Goal: Check status

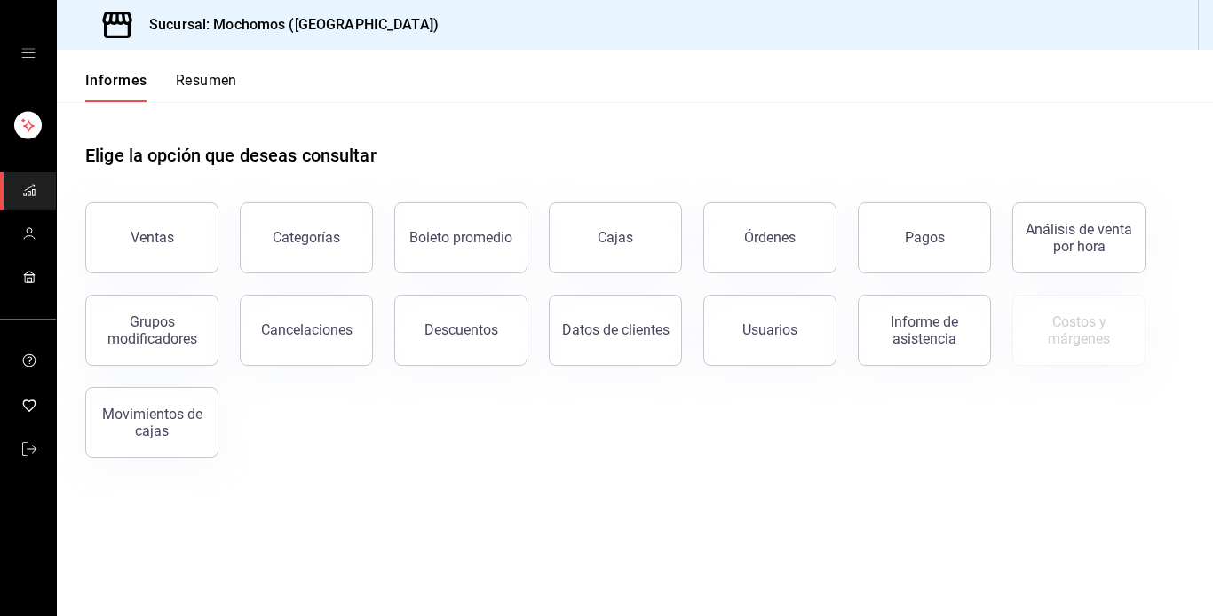
click at [208, 77] on font "Resumen" at bounding box center [206, 80] width 61 height 17
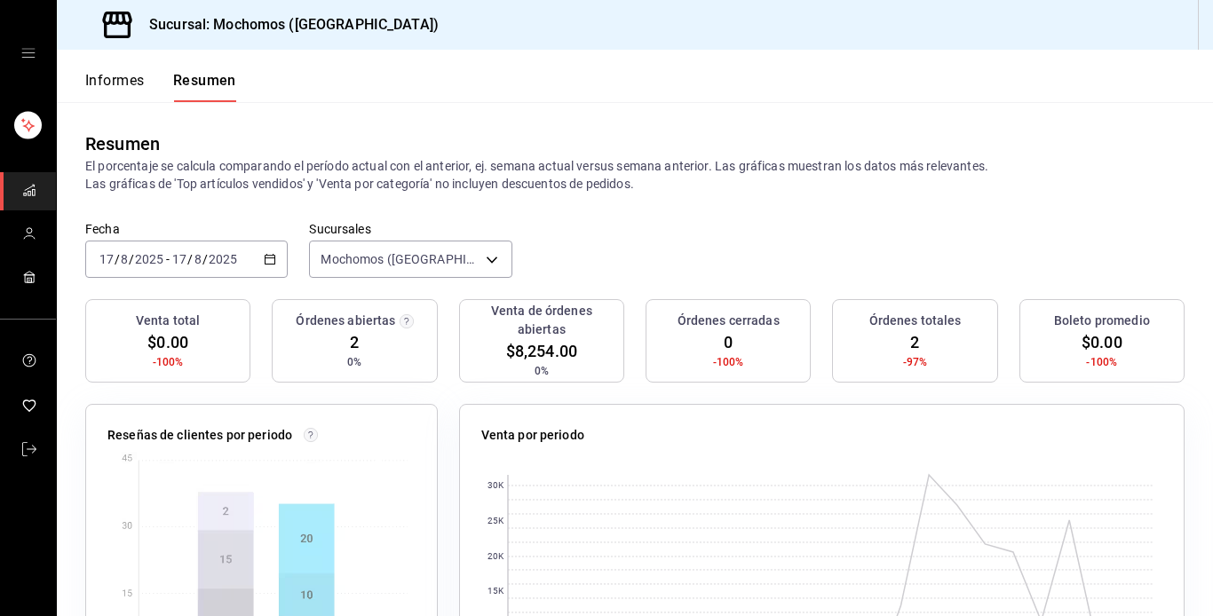
click at [264, 258] on icon "button" at bounding box center [270, 259] width 12 height 12
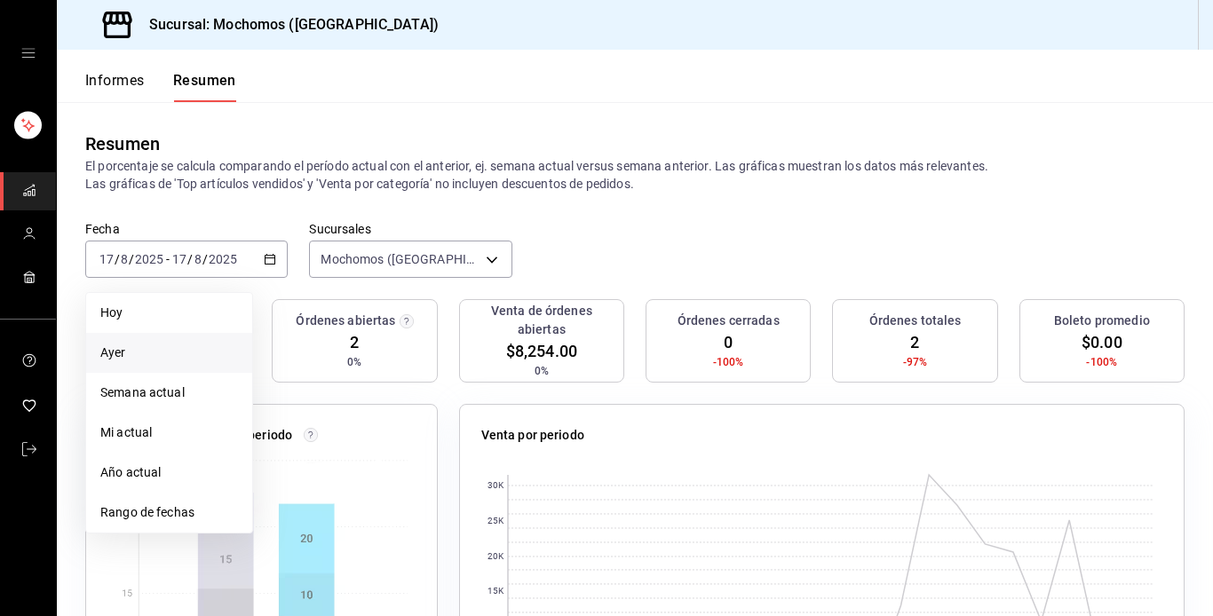
click at [150, 344] on span "Ayer" at bounding box center [169, 353] width 138 height 19
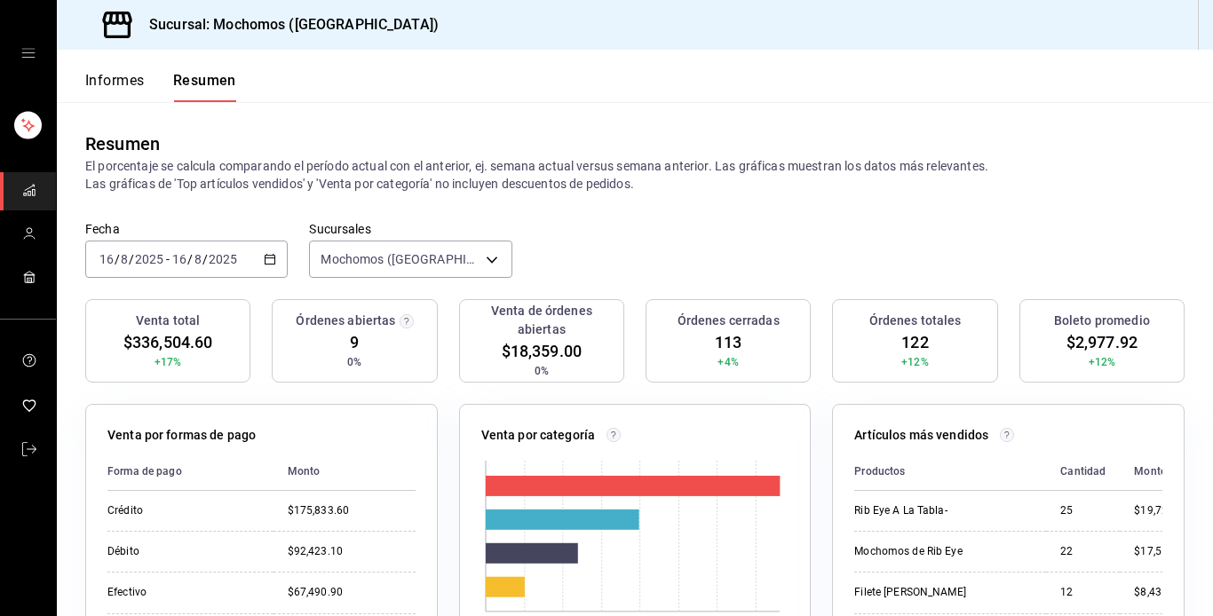
click at [272, 249] on div "[DATE] [DATE] - [DATE] [DATE]" at bounding box center [186, 259] width 203 height 37
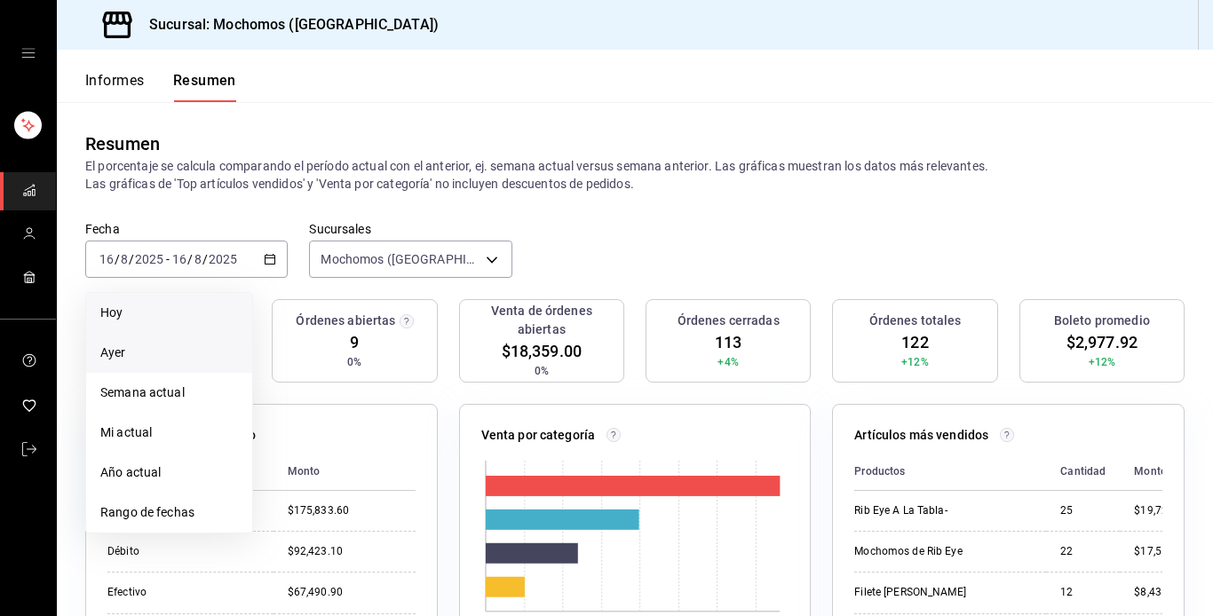
click at [141, 310] on span "Hoy" at bounding box center [169, 313] width 138 height 19
